Goal: Check status: Check status

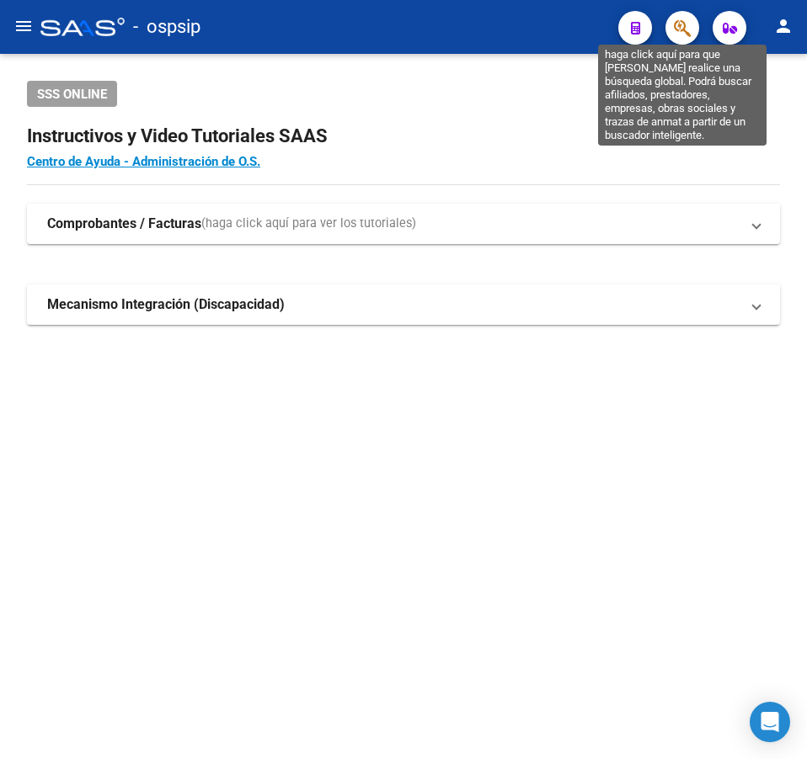
click at [680, 27] on icon "button" at bounding box center [681, 28] width 17 height 19
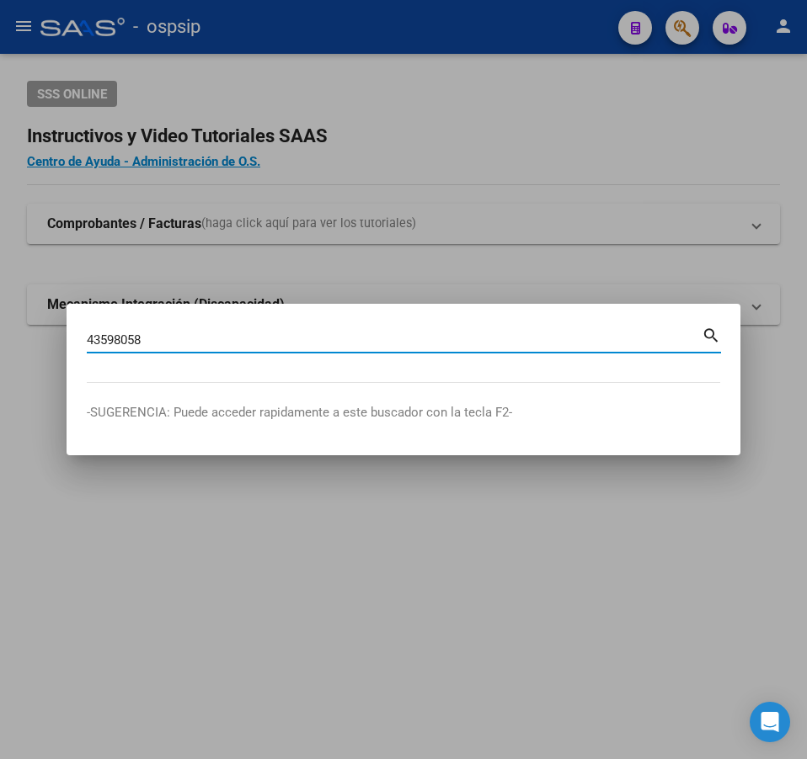
type input "43598058"
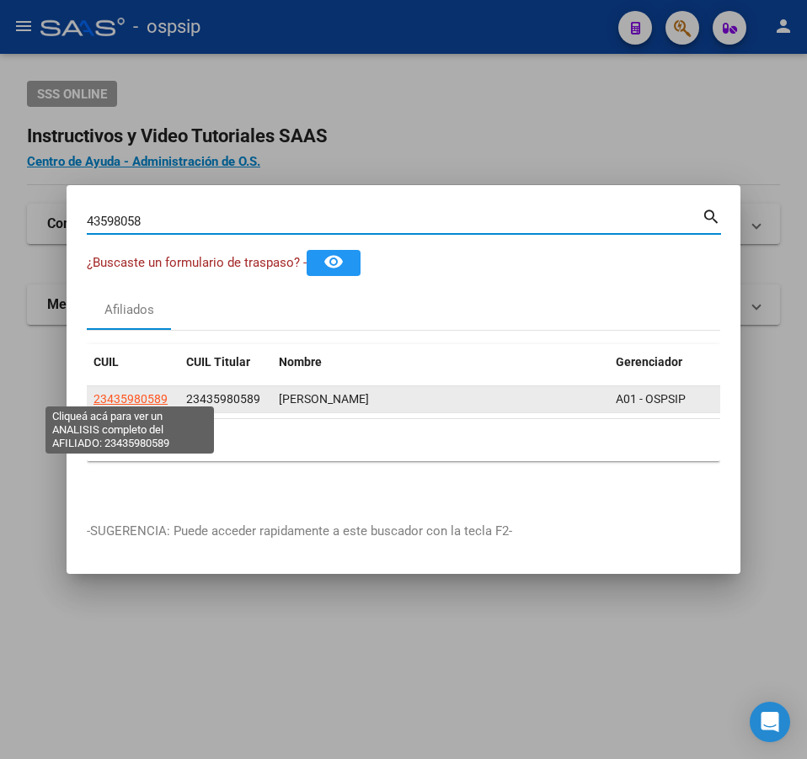
click at [141, 397] on span "23435980589" at bounding box center [130, 398] width 74 height 13
type textarea "23435980589"
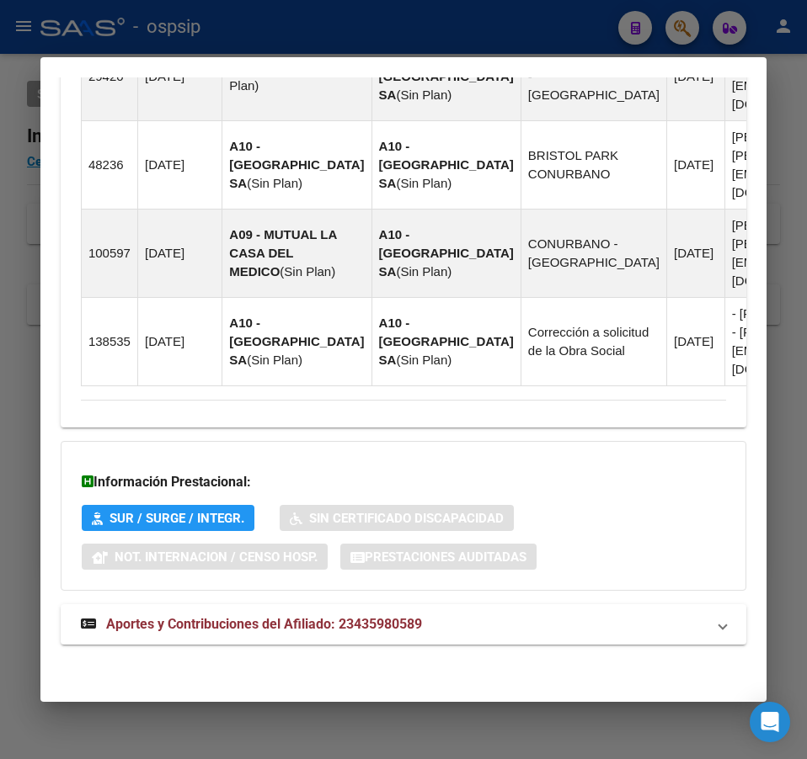
scroll to position [1543, 0]
click at [562, 629] on mat-panel-title "Aportes y Contribuciones del Afiliado: 23435980589" at bounding box center [393, 625] width 625 height 20
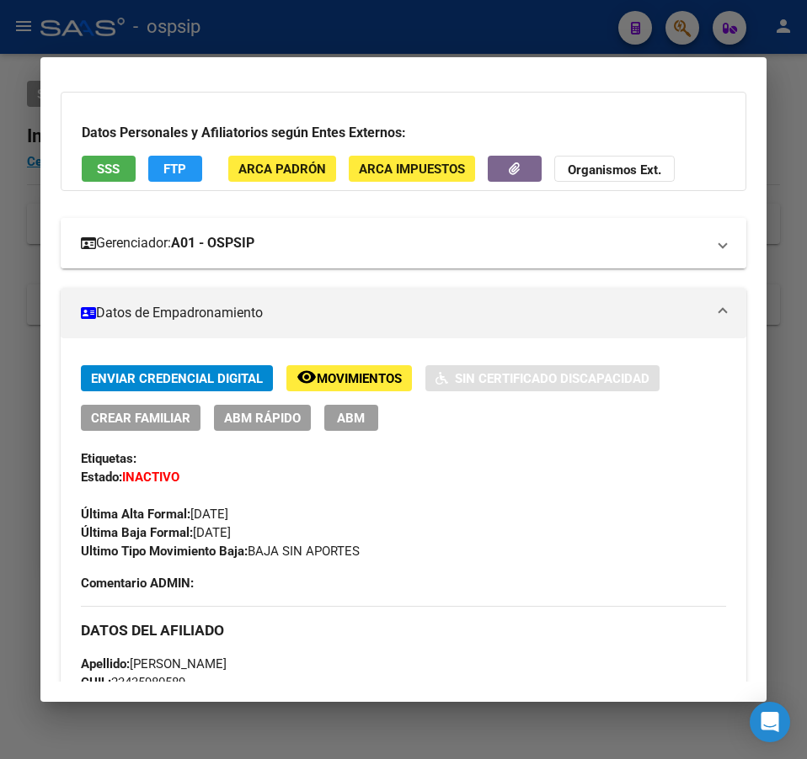
scroll to position [0, 0]
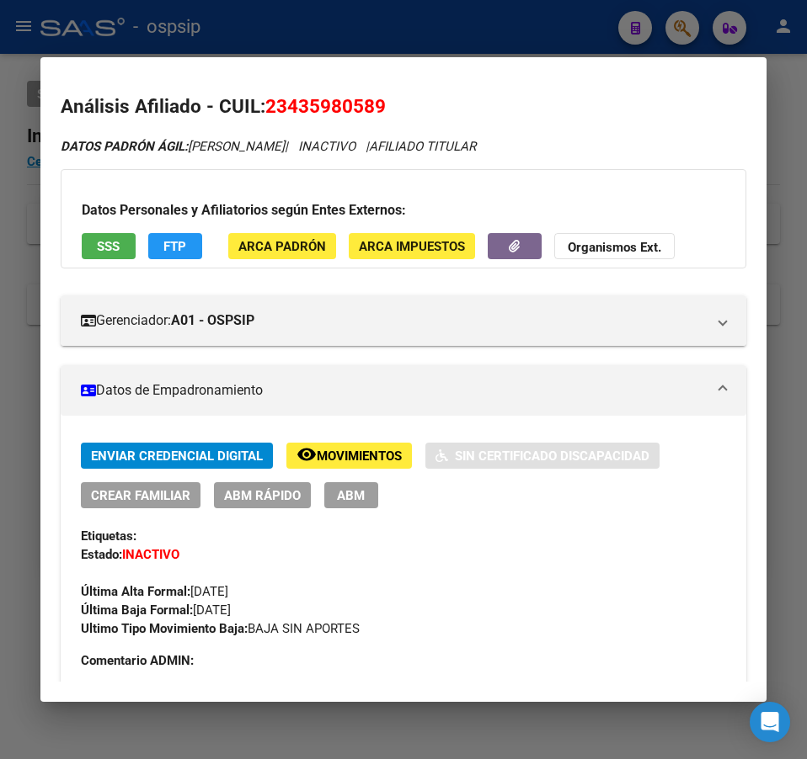
click at [175, 234] on button "FTP" at bounding box center [175, 246] width 54 height 26
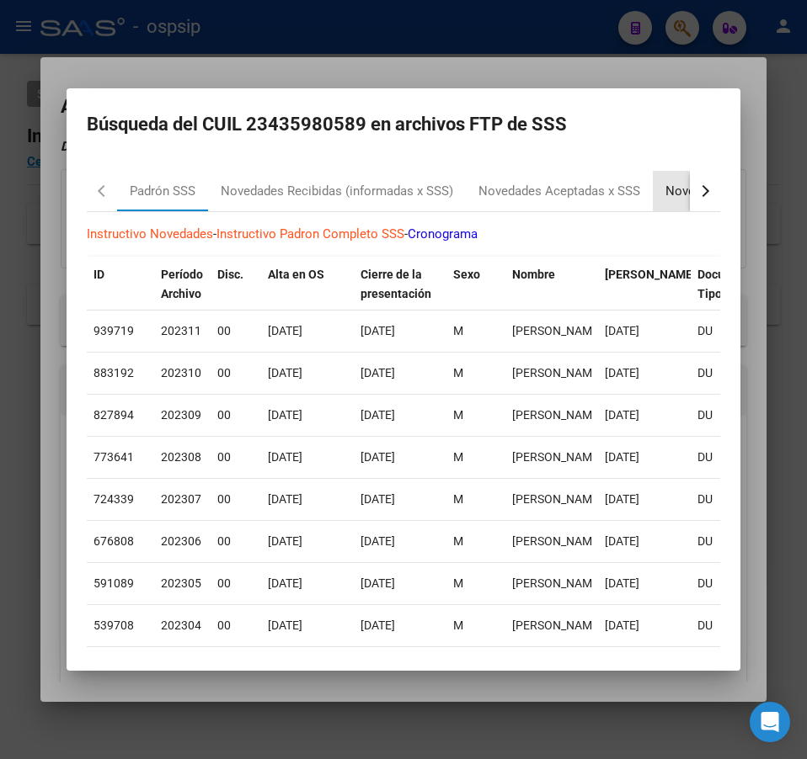
drag, startPoint x: 676, startPoint y: 187, endPoint x: 685, endPoint y: 188, distance: 9.3
click at [681, 187] on mat-tab-header "Padrón SSS Novedades Recibidas (informadas x SSS) Novedades Aceptadas x SSS Nov…" at bounding box center [403, 191] width 633 height 41
click at [689, 188] on button "button" at bounding box center [704, 191] width 30 height 40
click at [697, 188] on div "button" at bounding box center [703, 191] width 12 height 12
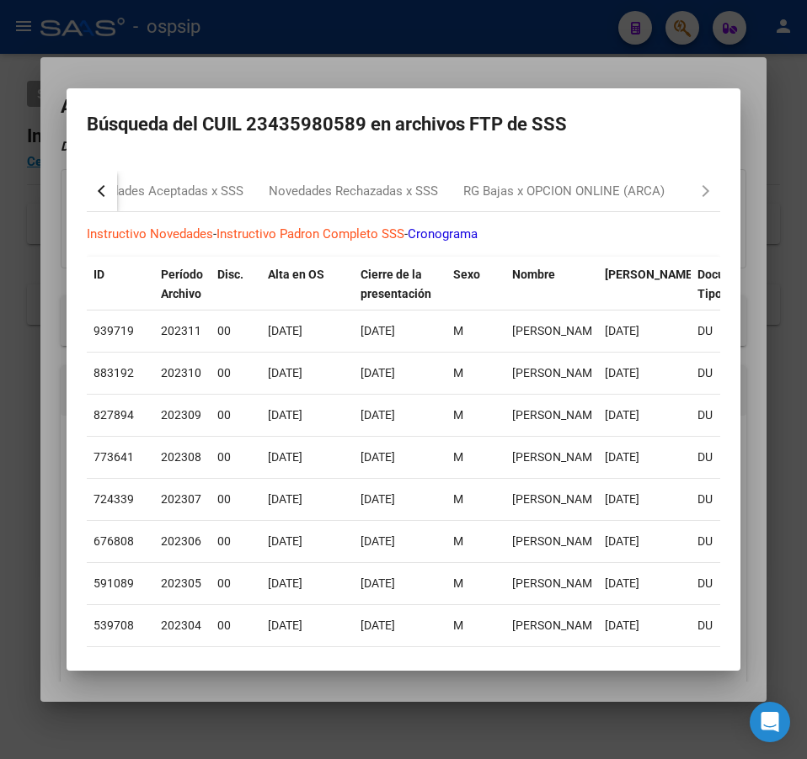
click at [568, 205] on div "RG Bajas x OPCION ONLINE (ARCA)" at bounding box center [563, 191] width 226 height 40
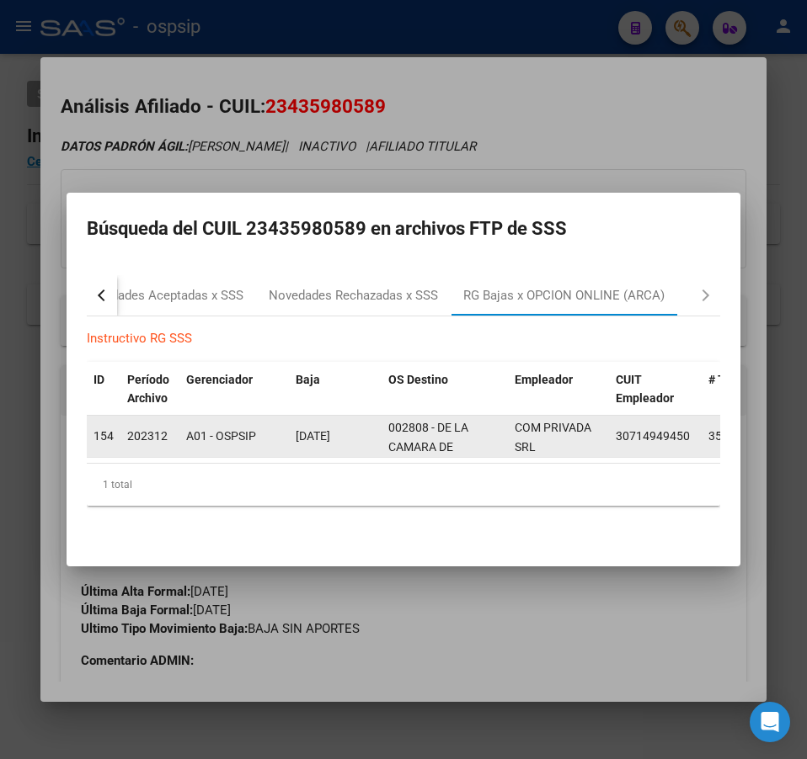
scroll to position [79, 0]
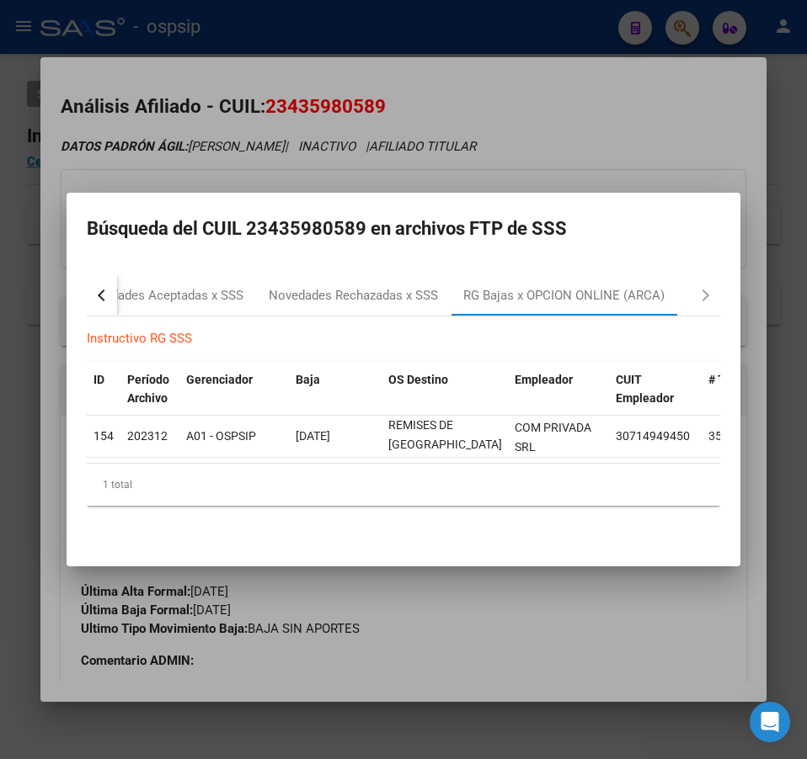
click at [517, 100] on div at bounding box center [403, 379] width 807 height 759
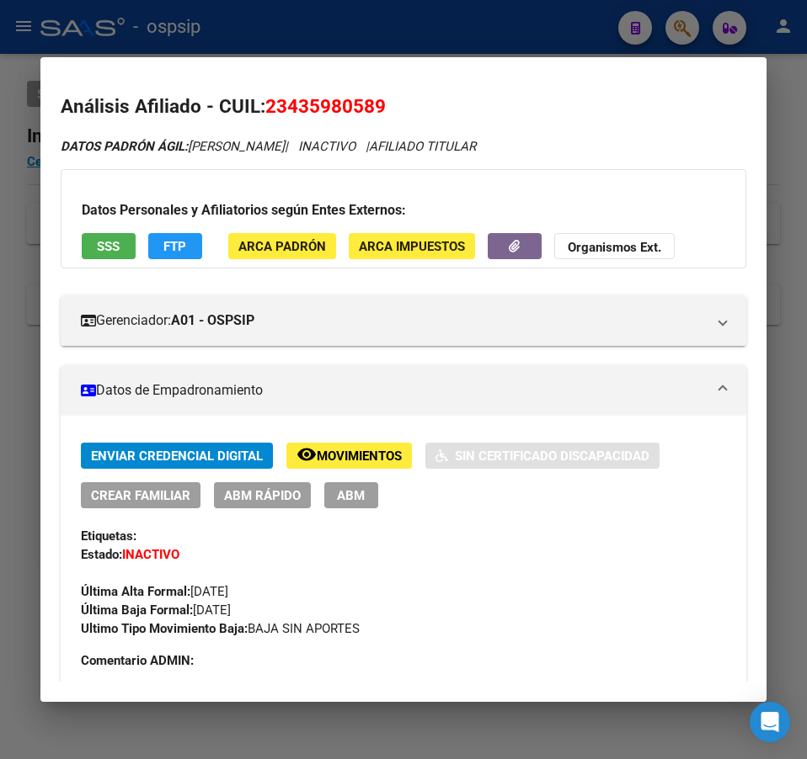
click at [510, 58] on mat-dialog-container "Análisis Afiliado - CUIL: 23435980589 DATOS PADRÓN ÁGIL: [PERSON_NAME] | INACTI…" at bounding box center [403, 380] width 726 height 646
click at [507, 32] on div at bounding box center [403, 379] width 807 height 759
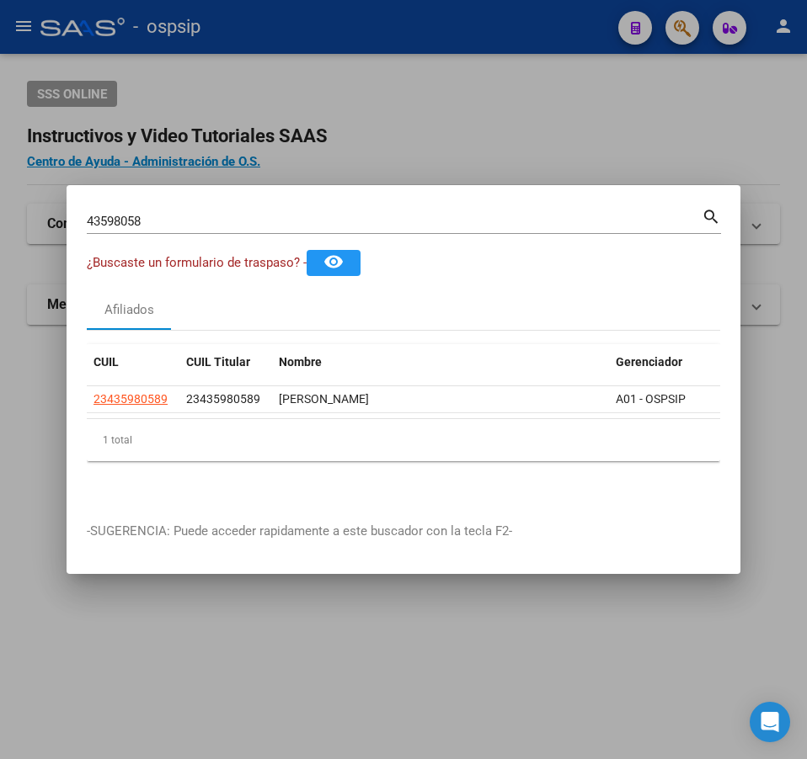
click at [448, 138] on div at bounding box center [403, 379] width 807 height 759
